Goal: Submit feedback/report problem

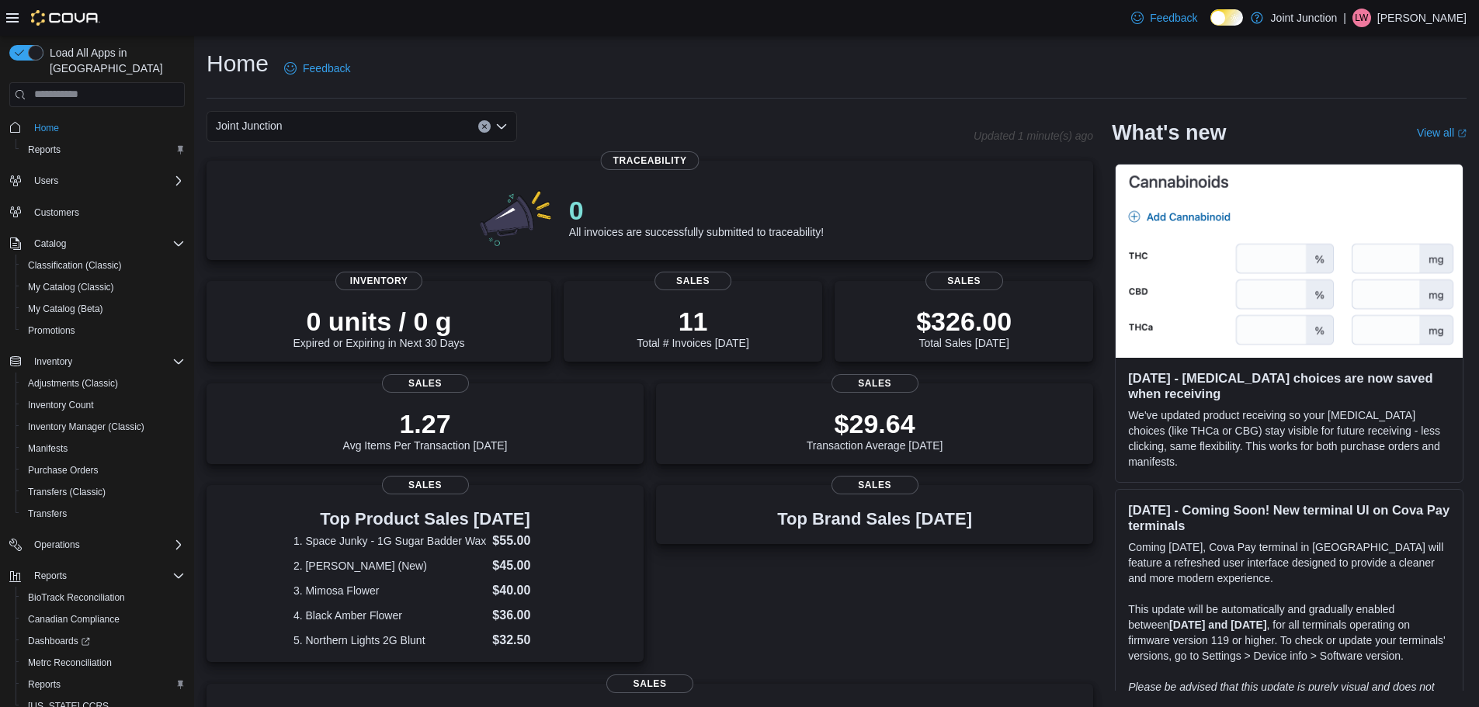
click at [776, 49] on div "Home Feedback" at bounding box center [837, 68] width 1260 height 40
